Goal: Task Accomplishment & Management: Complete application form

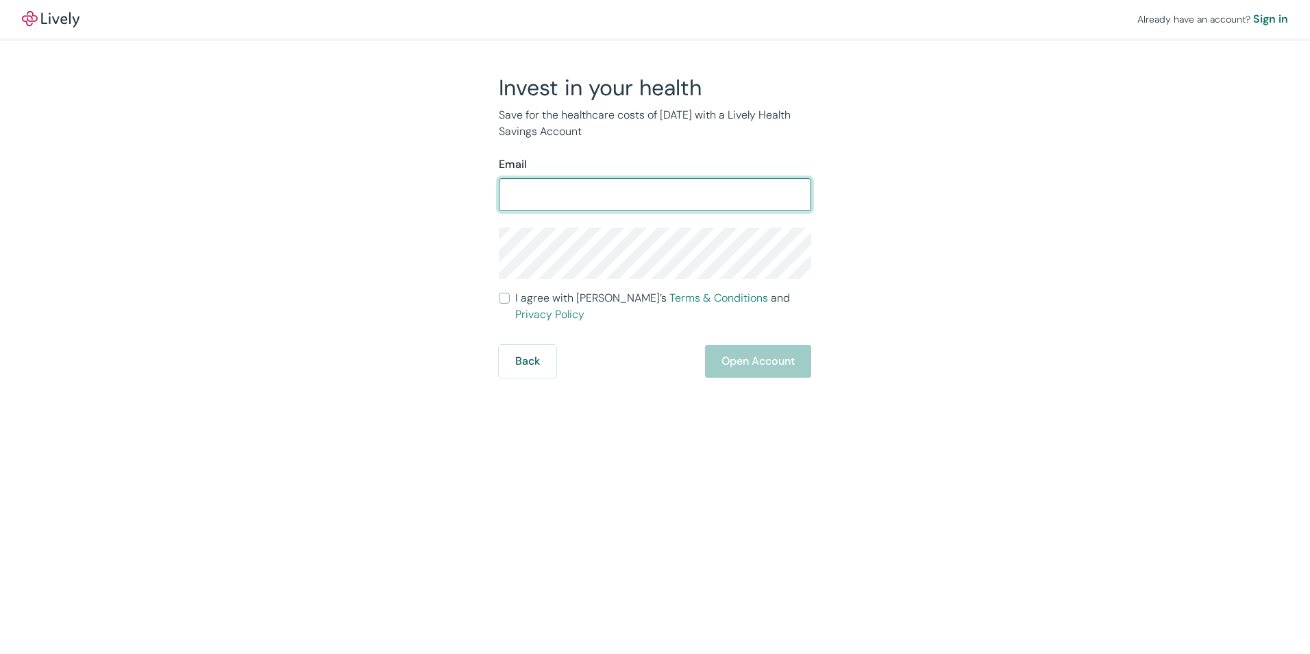
click at [583, 210] on div "​" at bounding box center [655, 194] width 313 height 33
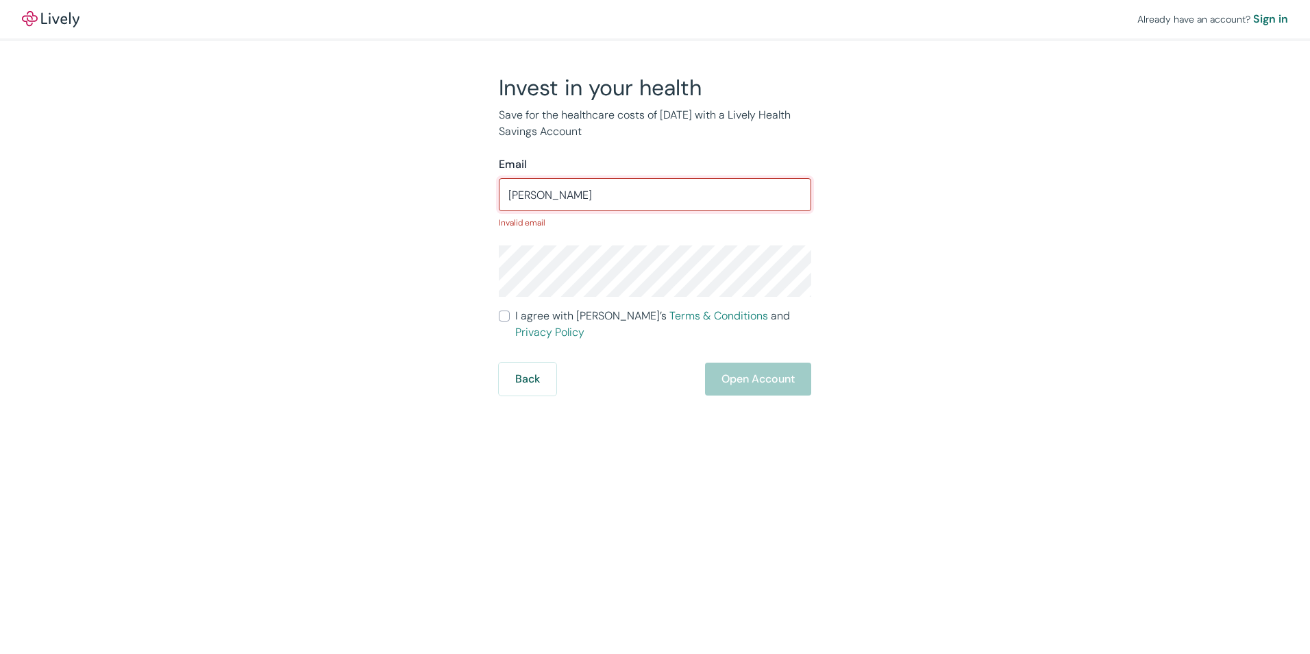
type input "[EMAIL_ADDRESS][DOMAIN_NAME]"
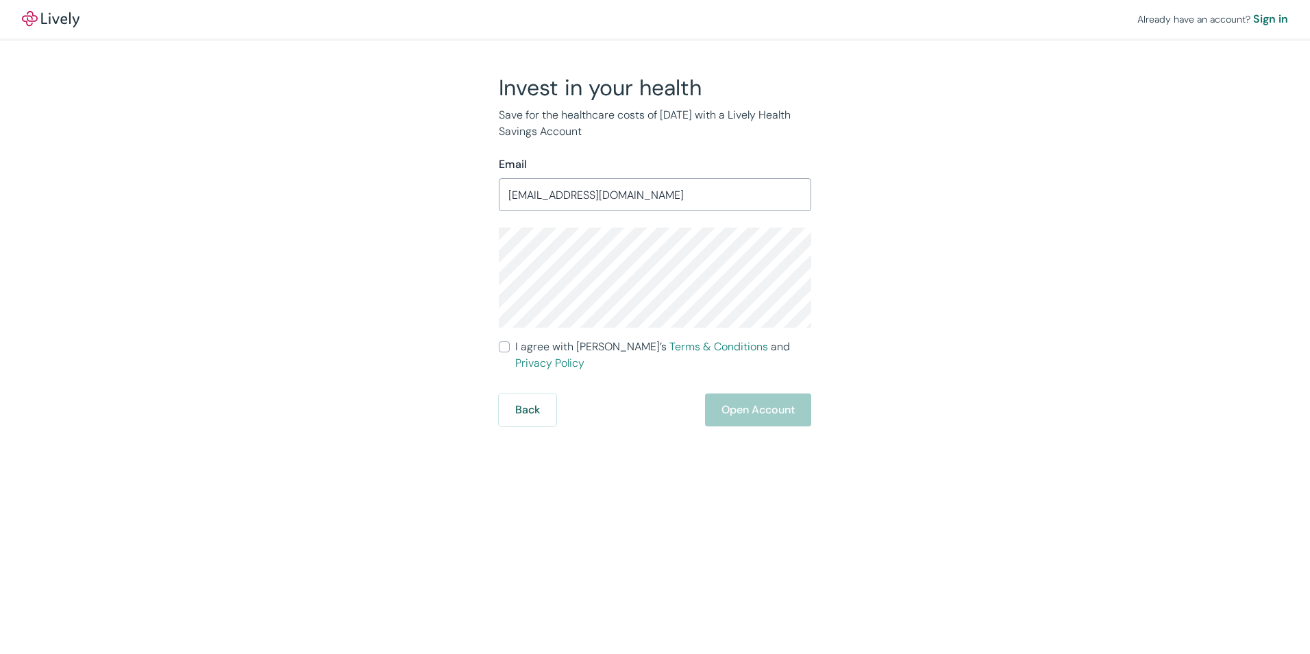
click at [598, 343] on span "I agree with Lively’s Terms & Conditions and Privacy Policy" at bounding box center [663, 355] width 296 height 33
click at [510, 343] on input "I agree with Lively’s Terms & Conditions and Privacy Policy" at bounding box center [504, 346] width 11 height 11
checkbox input "true"
click at [740, 393] on button "Open Account" at bounding box center [758, 409] width 106 height 33
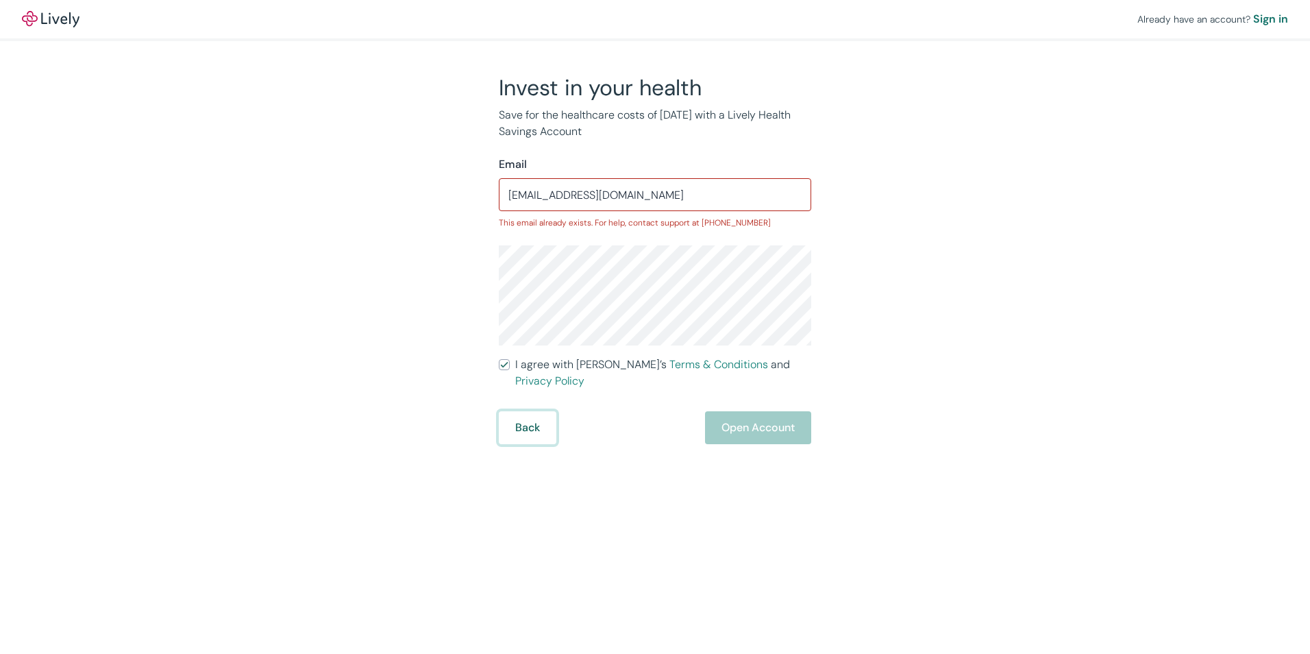
click at [550, 414] on button "Back" at bounding box center [528, 427] width 58 height 33
